Goal: Navigation & Orientation: Find specific page/section

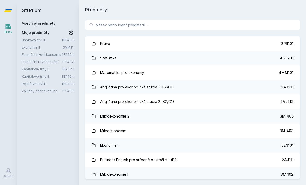
click at [50, 63] on link "Investiční rozhodování a dlouhodobé financování" at bounding box center [42, 61] width 40 height 5
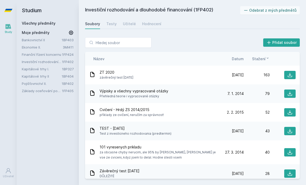
click at [156, 20] on link "Hodnocení" at bounding box center [151, 24] width 19 height 10
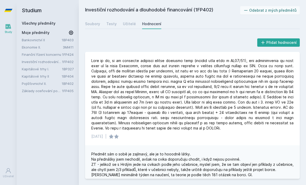
click at [95, 23] on div "Soubory" at bounding box center [92, 23] width 15 height 5
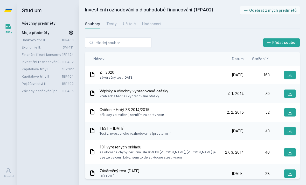
click at [212, 75] on icon at bounding box center [290, 75] width 4 height 4
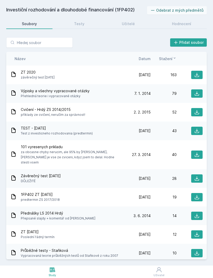
click at [197, 113] on icon at bounding box center [196, 112] width 5 height 5
click at [43, 223] on html "Study Uživatel Studium Všechny předměty Moje předměty Bankovnictví II 1BP403 Ek…" at bounding box center [106, 139] width 213 height 278
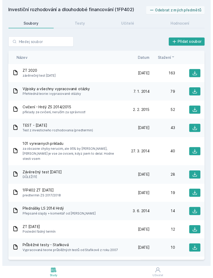
scroll to position [6, 0]
